Goal: Transaction & Acquisition: Purchase product/service

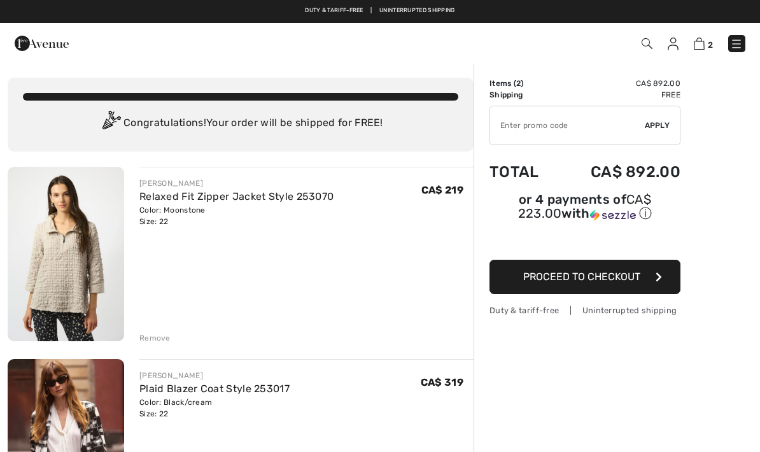
click at [27, 41] on img at bounding box center [42, 43] width 54 height 25
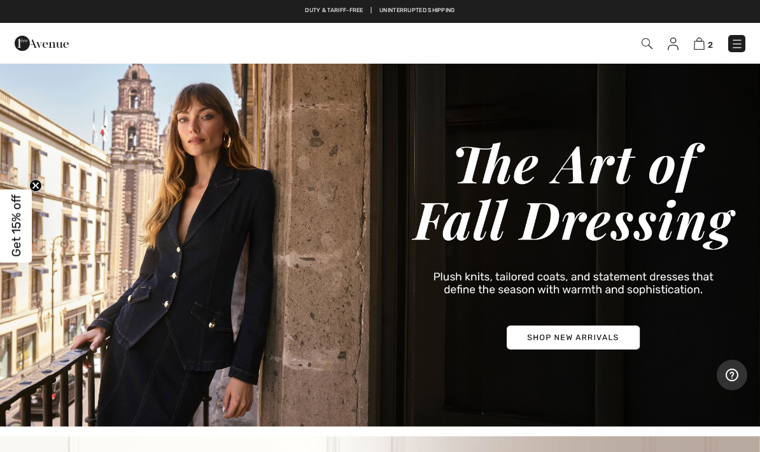
click at [731, 49] on img at bounding box center [736, 44] width 13 height 13
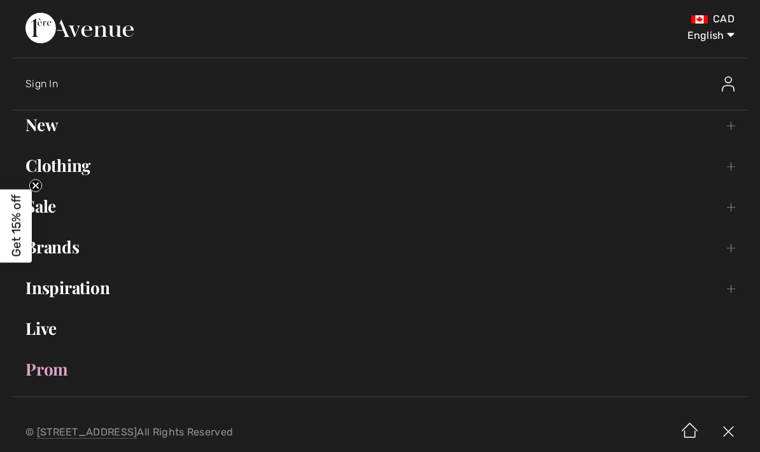
click at [722, 133] on link "New Toggle submenu" at bounding box center [380, 125] width 734 height 28
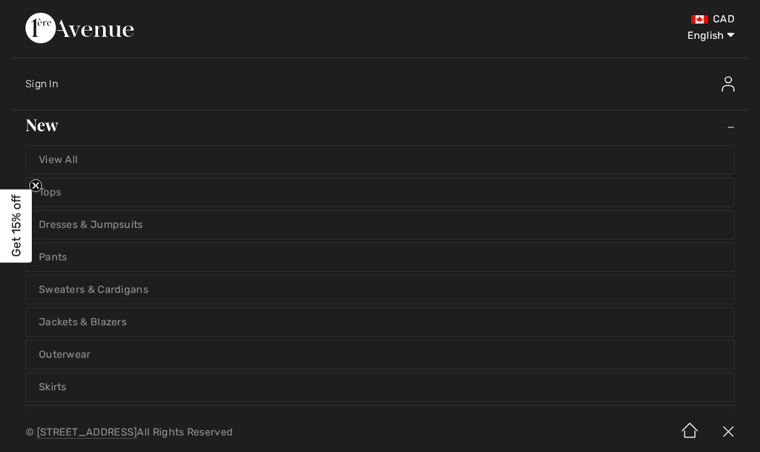
click at [80, 160] on link "View All" at bounding box center [380, 160] width 708 height 28
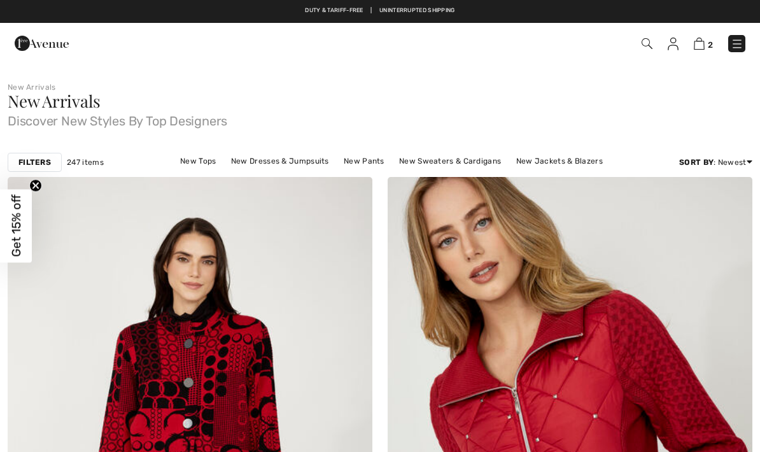
checkbox input "true"
click at [36, 188] on circle "Close teaser" at bounding box center [36, 185] width 12 height 12
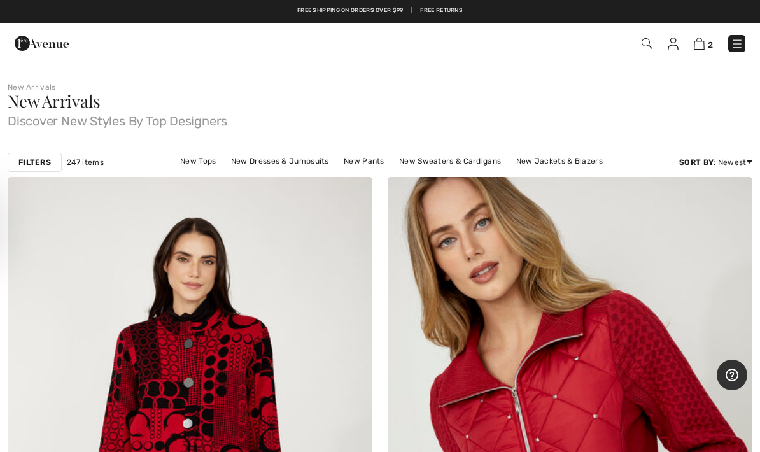
click at [33, 167] on strong "Filters" at bounding box center [34, 162] width 32 height 11
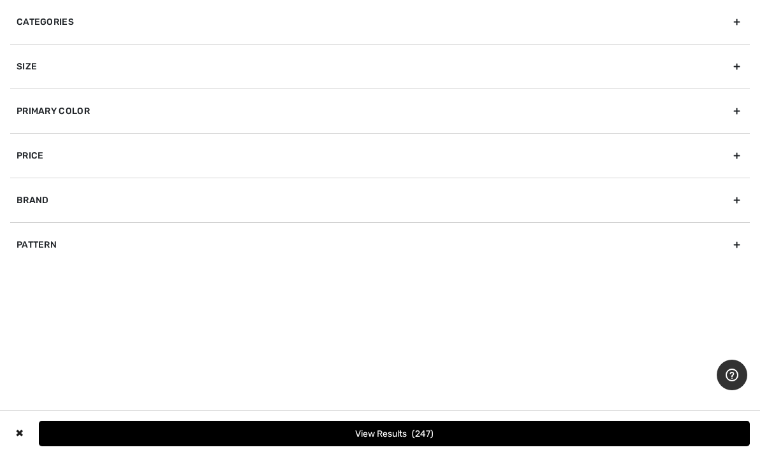
click at [23, 69] on div "Size" at bounding box center [379, 66] width 739 height 45
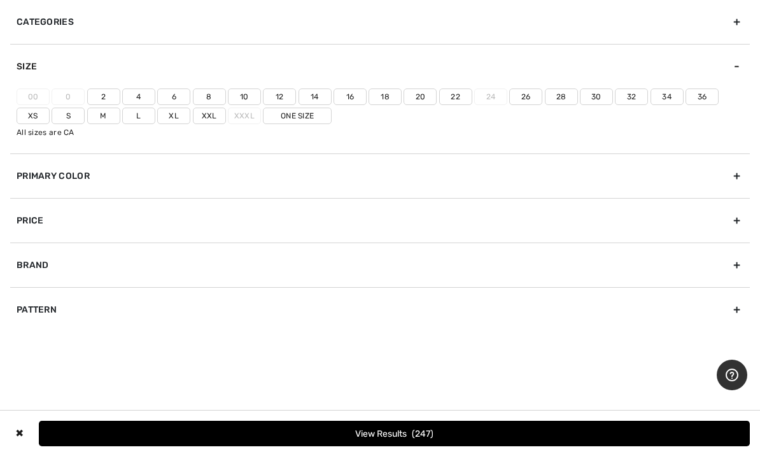
click at [461, 97] on label "22" at bounding box center [455, 96] width 33 height 17
click at [0, 0] on input"] "22" at bounding box center [0, 0] width 0 height 0
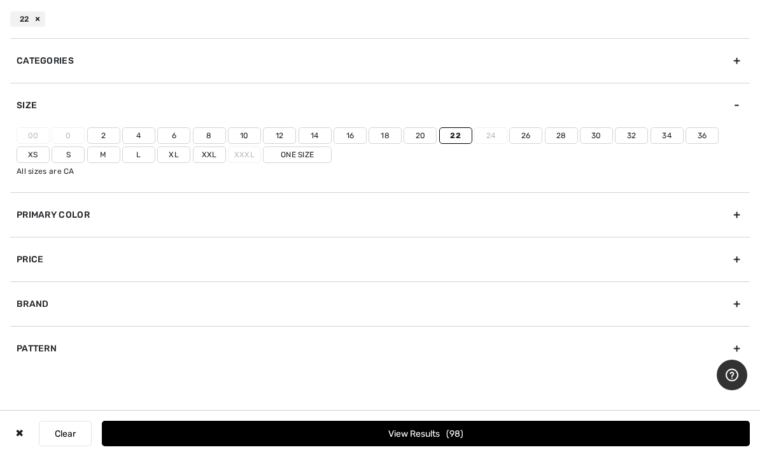
click at [577, 426] on button "View Results 98" at bounding box center [426, 433] width 648 height 25
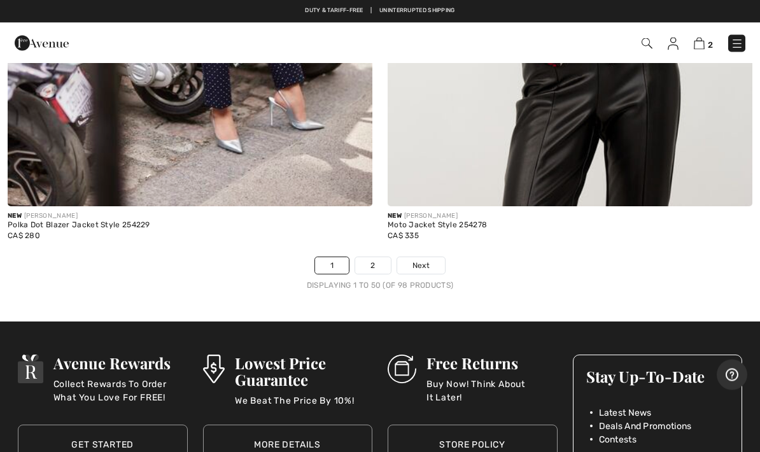
scroll to position [15609, 0]
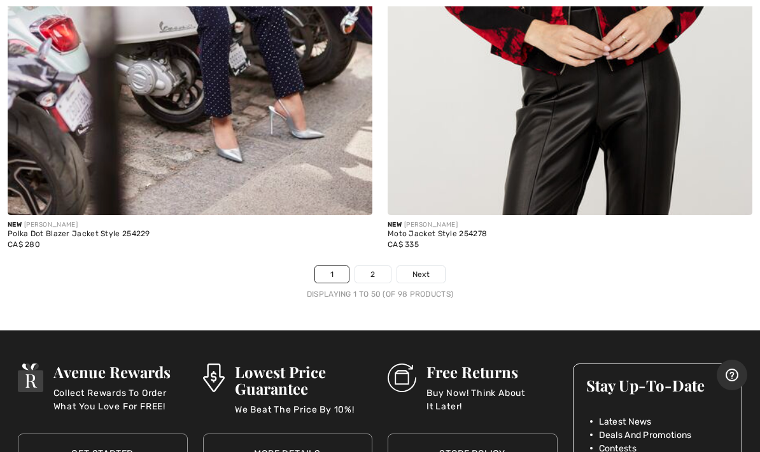
click at [418, 269] on span "Next" at bounding box center [420, 274] width 17 height 11
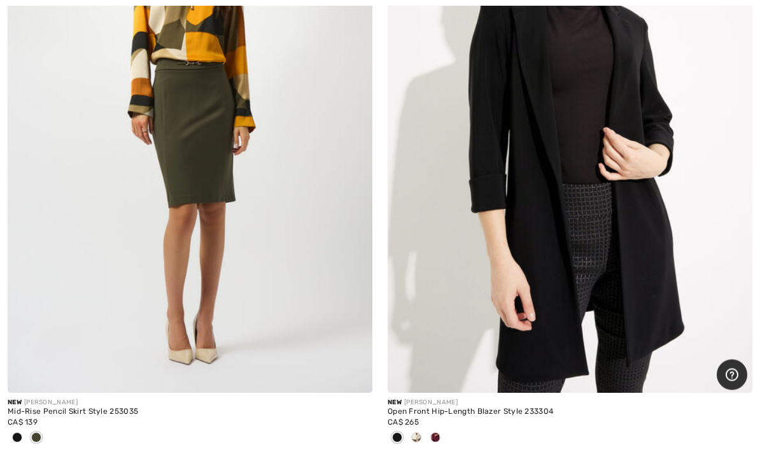
scroll to position [14025, 0]
click at [435, 432] on span at bounding box center [435, 437] width 10 height 10
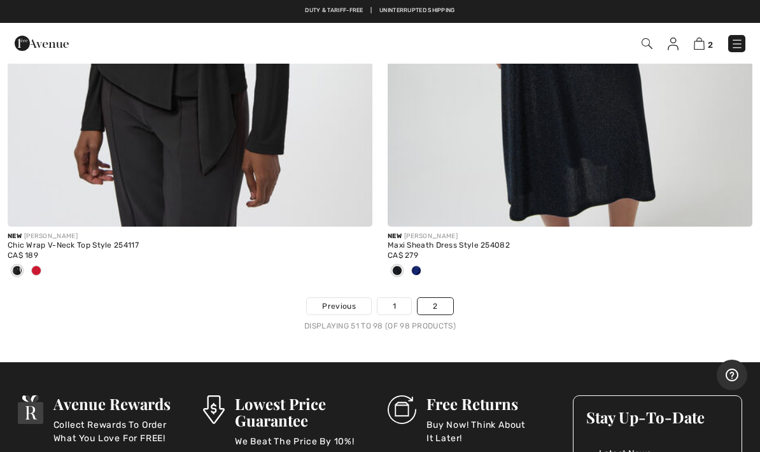
scroll to position [14798, 0]
